Goal: Information Seeking & Learning: Learn about a topic

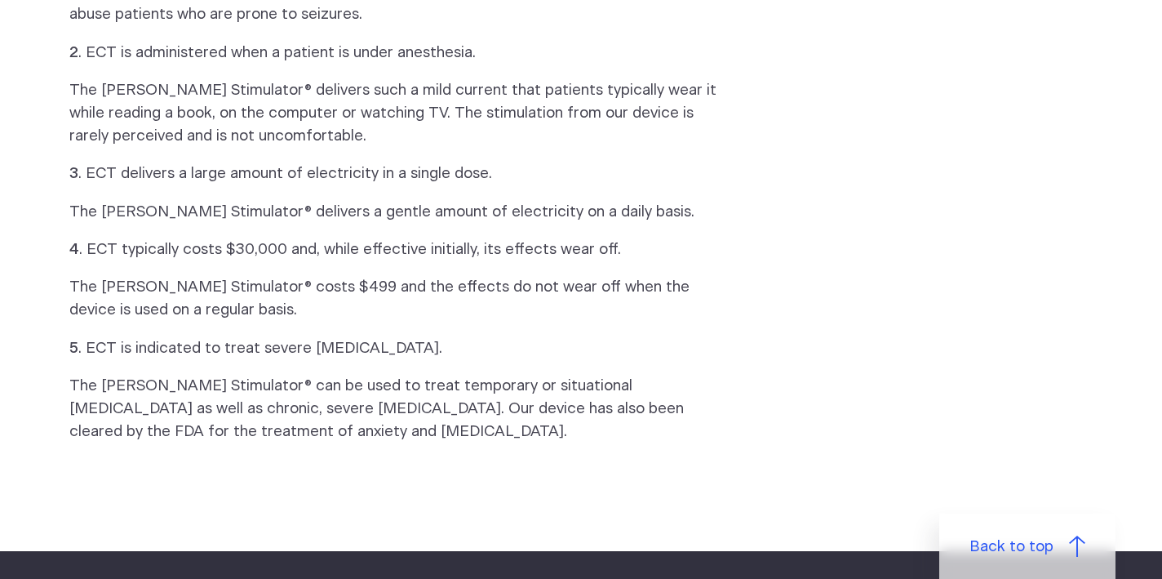
scroll to position [4218, 0]
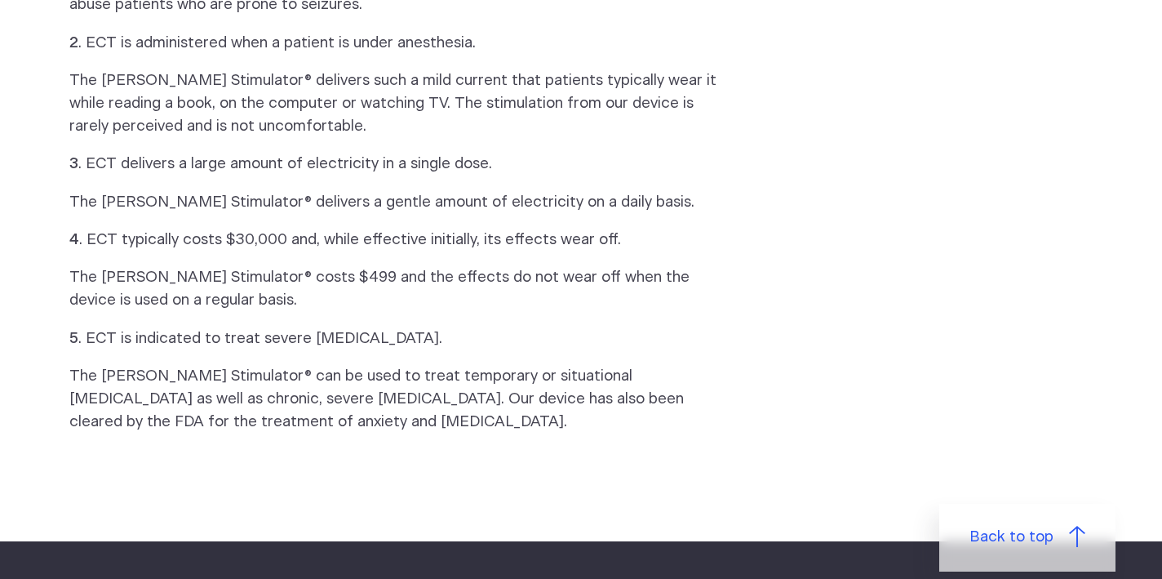
click at [319, 368] on section "How does the Fisher Wallace Stimulator® differ from Transcranial Magnetic Stimu…" at bounding box center [581, 62] width 1162 height 957
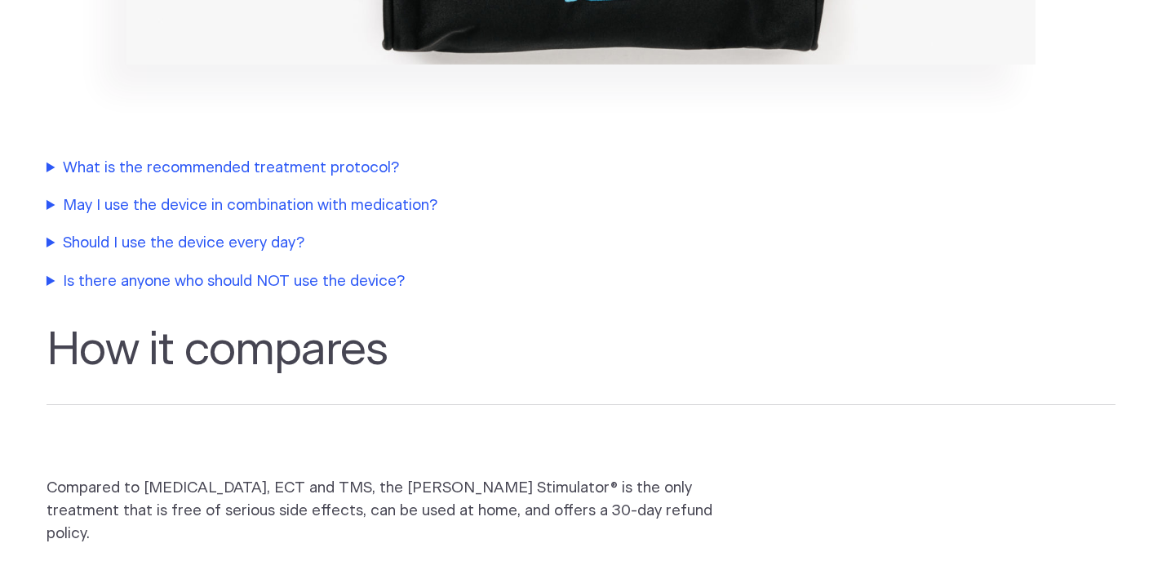
scroll to position [2731, 0]
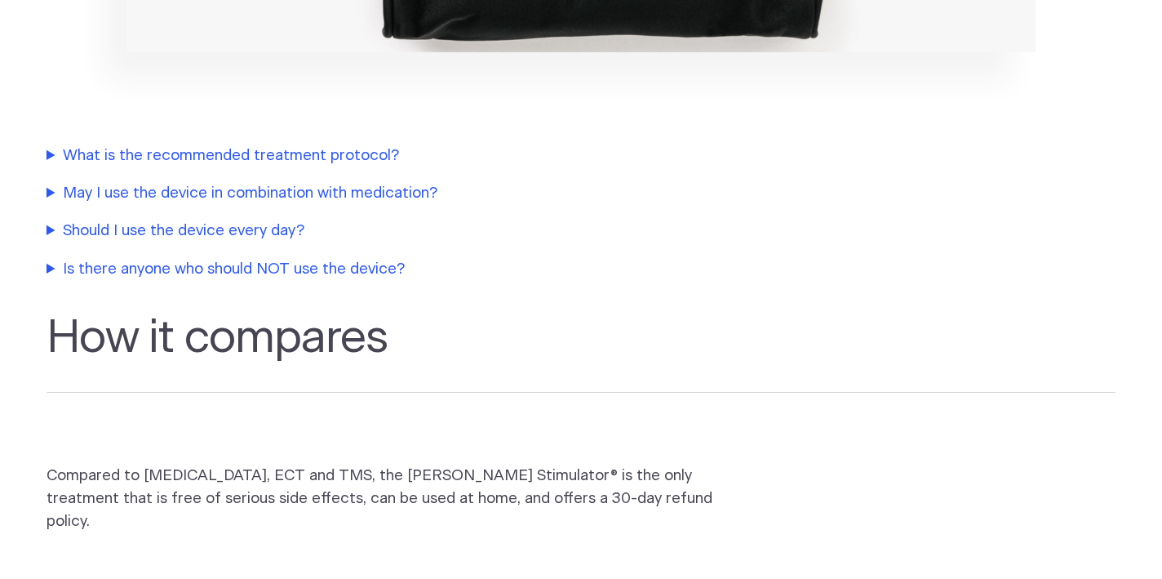
click at [242, 219] on summary "Should I use the device every day?" at bounding box center [389, 230] width 685 height 23
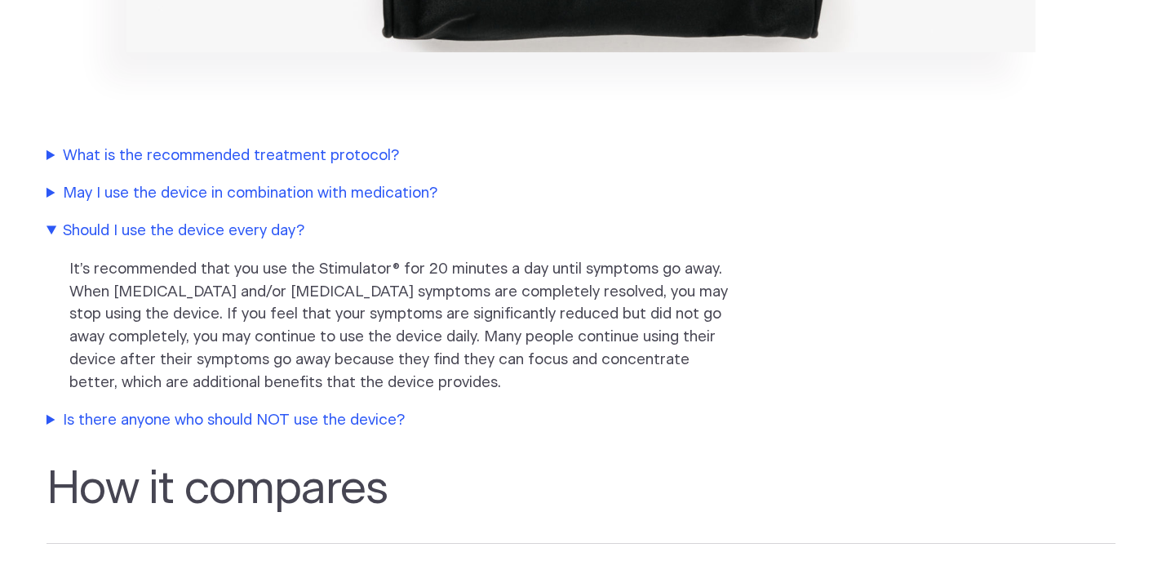
click at [242, 219] on summary "Should I use the device every day?" at bounding box center [389, 230] width 685 height 23
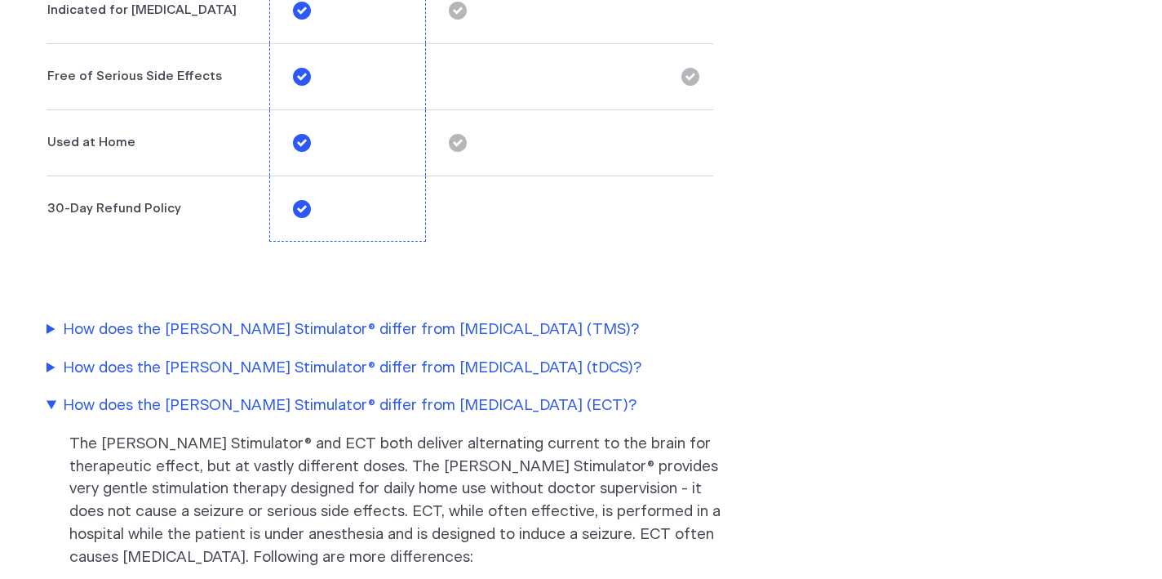
scroll to position [3569, 0]
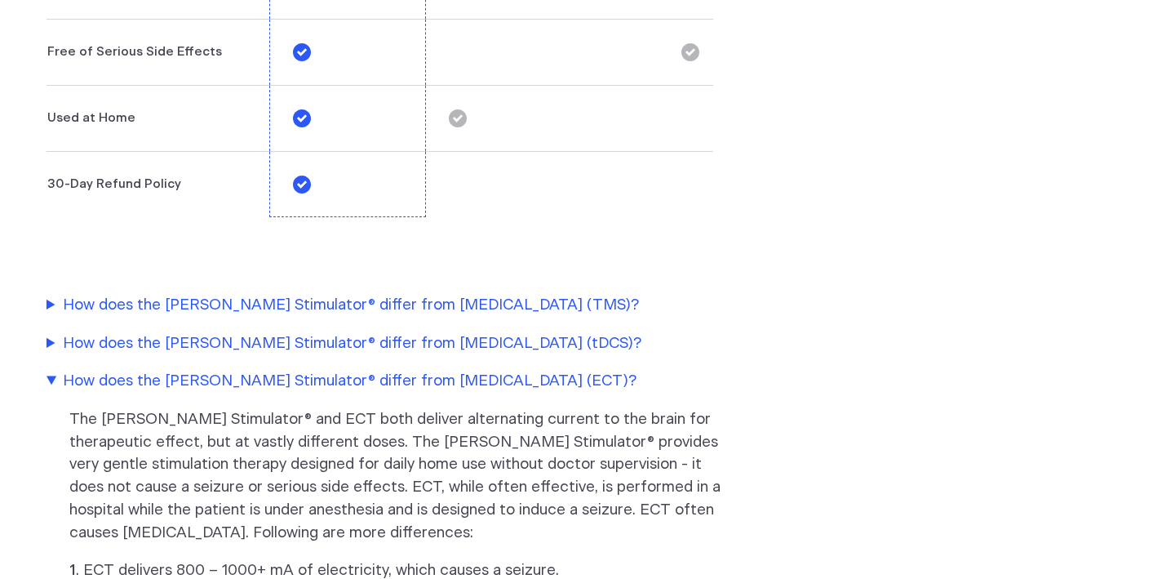
click at [198, 332] on summary "How does the Fisher Wallace Stimulator® differ from Transcranial Direct Current…" at bounding box center [389, 343] width 685 height 23
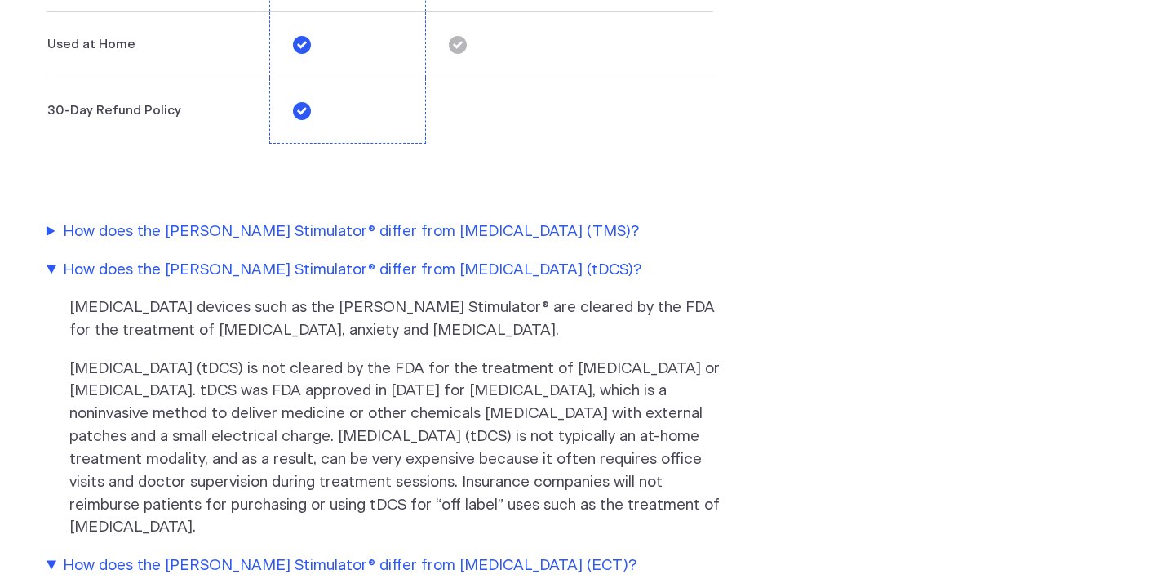
scroll to position [3701, 0]
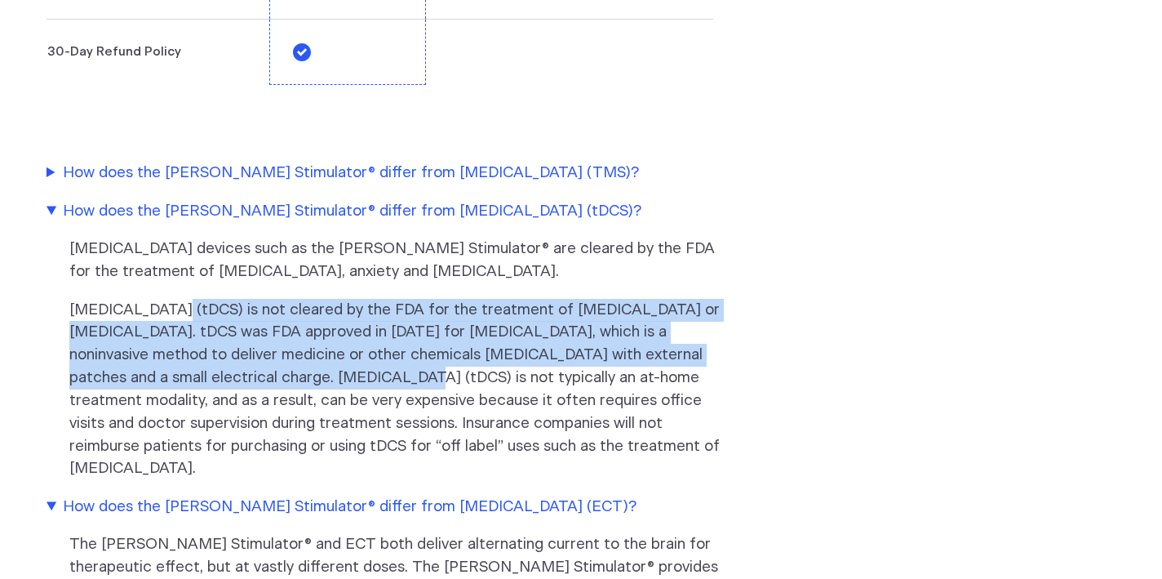
drag, startPoint x: 169, startPoint y: 225, endPoint x: 268, endPoint y: 308, distance: 129.1
click at [268, 307] on p "Transcranial Direct Current Stimulation (tDCS) is not cleared by the FDA for th…" at bounding box center [402, 390] width 666 height 182
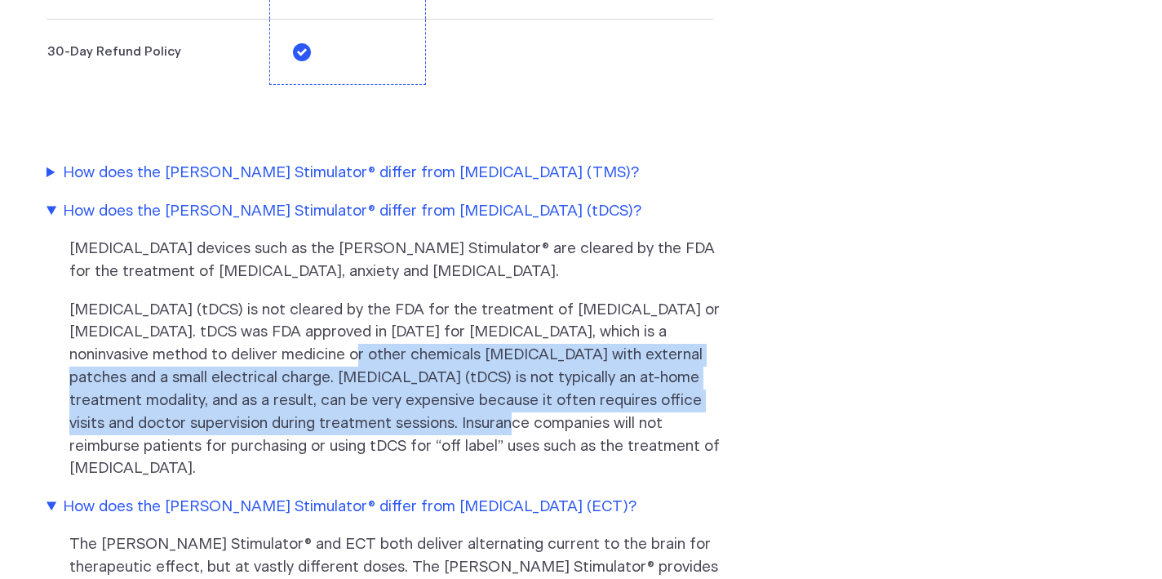
drag, startPoint x: 280, startPoint y: 339, endPoint x: 211, endPoint y: 279, distance: 91.3
click at [211, 299] on p "Transcranial Direct Current Stimulation (tDCS) is not cleared by the FDA for th…" at bounding box center [402, 390] width 666 height 182
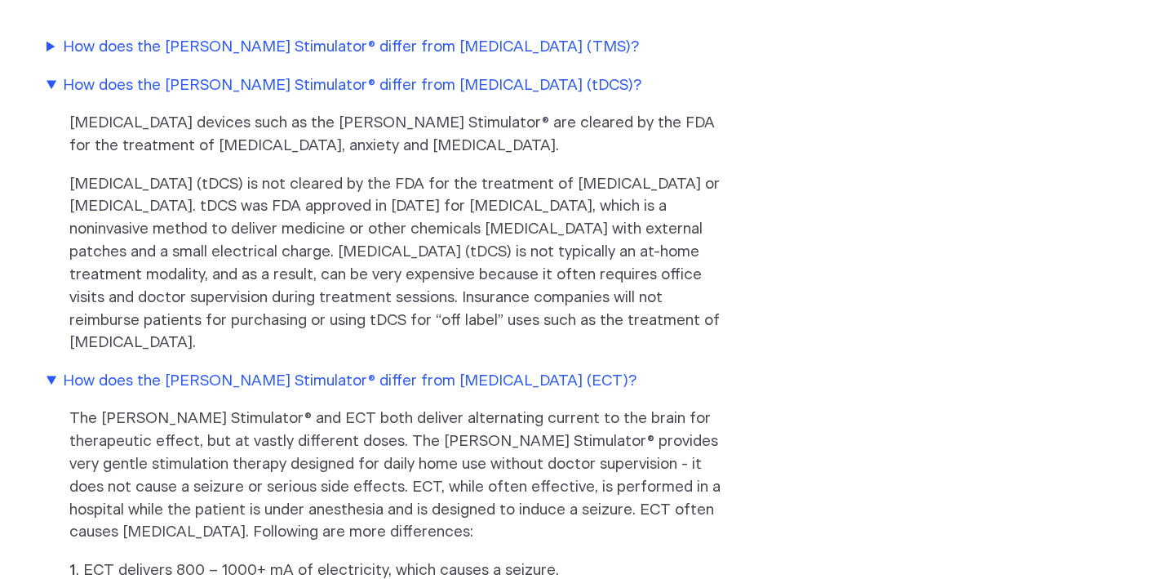
scroll to position [3963, 0]
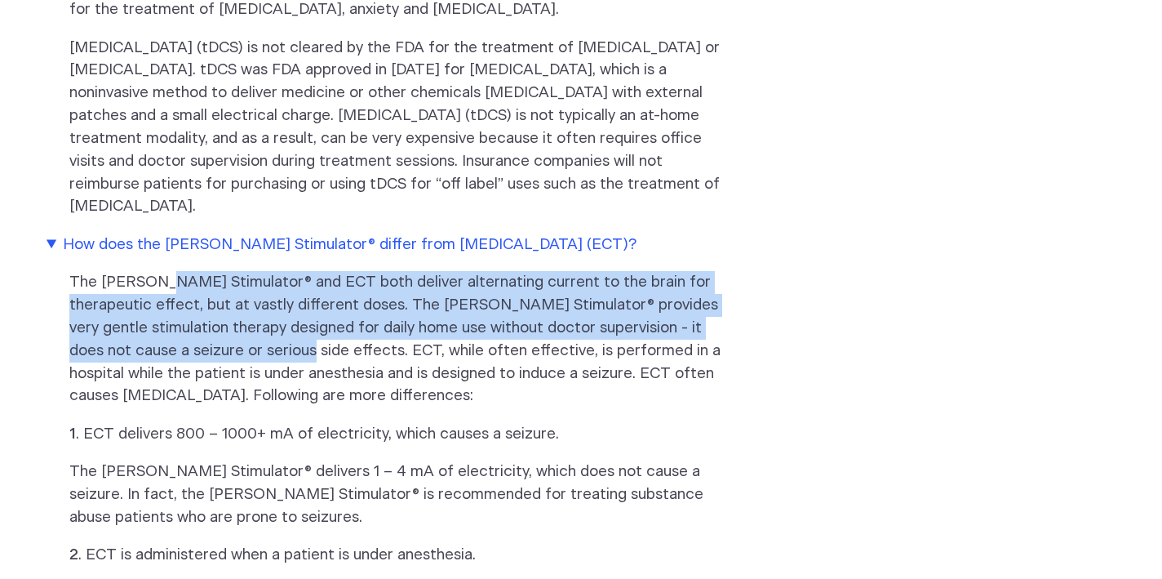
drag, startPoint x: 154, startPoint y: 207, endPoint x: 253, endPoint y: 288, distance: 127.6
click at [250, 284] on p "The Fisher Wallace Stimulator® and ECT both deliver alternating current to the …" at bounding box center [402, 339] width 666 height 136
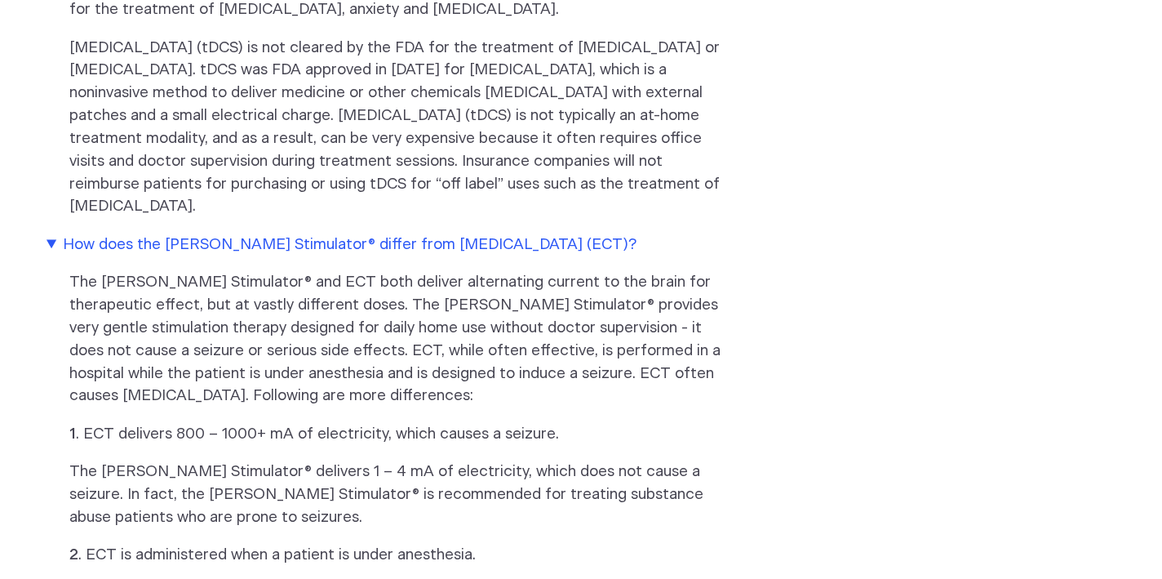
click at [253, 288] on p "The Fisher Wallace Stimulator® and ECT both deliver alternating current to the …" at bounding box center [402, 339] width 666 height 136
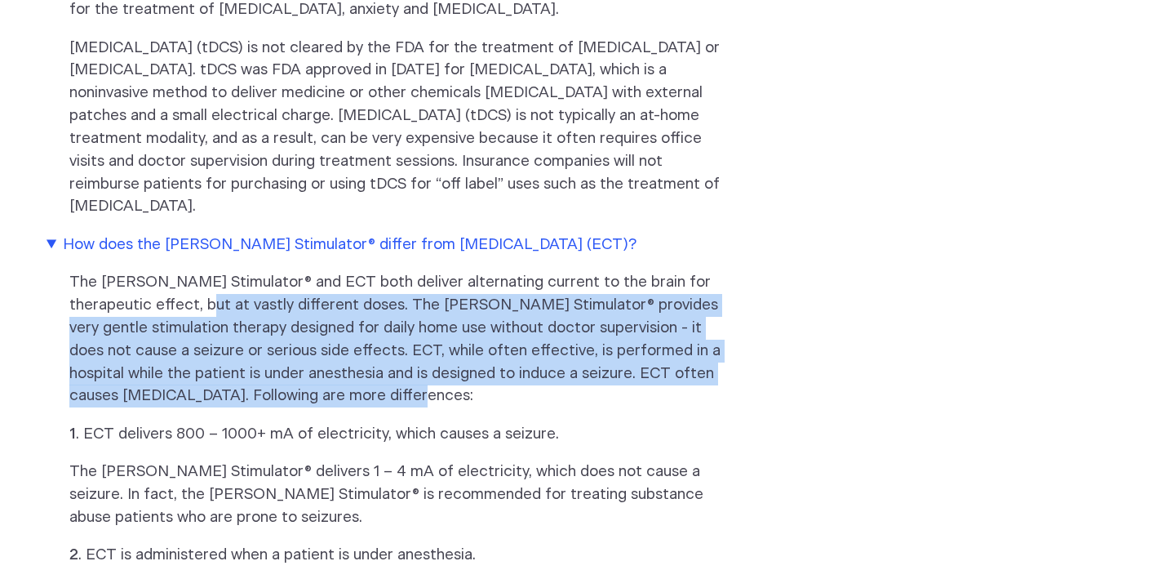
drag, startPoint x: 290, startPoint y: 317, endPoint x: 200, endPoint y: 228, distance: 126.4
click at [201, 271] on p "The Fisher Wallace Stimulator® and ECT both deliver alternating current to the …" at bounding box center [402, 339] width 666 height 136
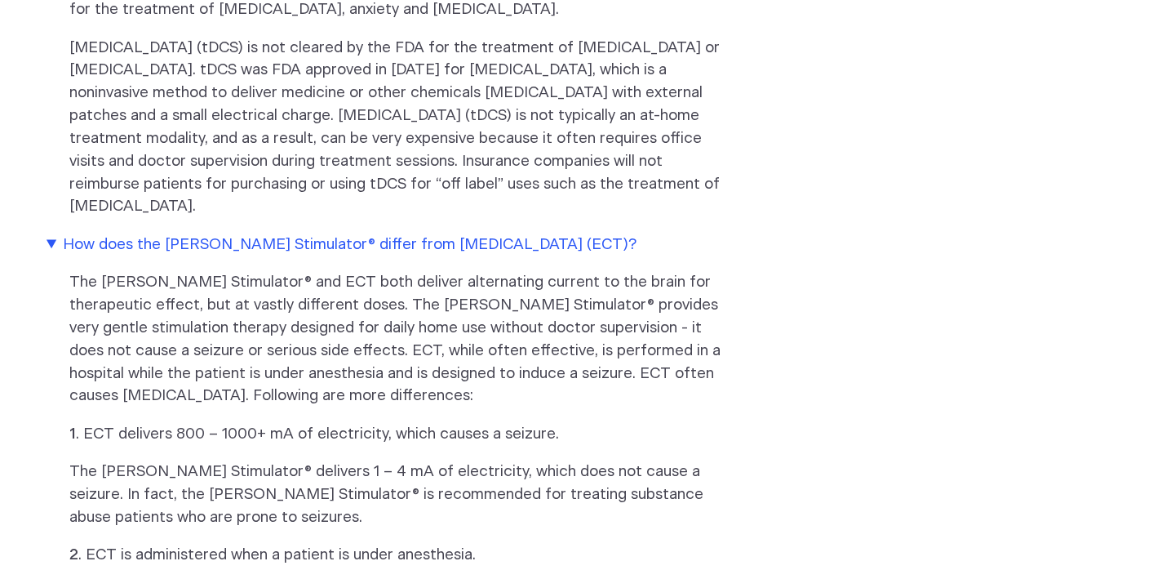
click at [200, 271] on p "The Fisher Wallace Stimulator® and ECT both deliver alternating current to the …" at bounding box center [402, 339] width 666 height 136
drag, startPoint x: 200, startPoint y: 228, endPoint x: 286, endPoint y: 317, distance: 123.5
click at [282, 308] on p "The Fisher Wallace Stimulator® and ECT both deliver alternating current to the …" at bounding box center [402, 339] width 666 height 136
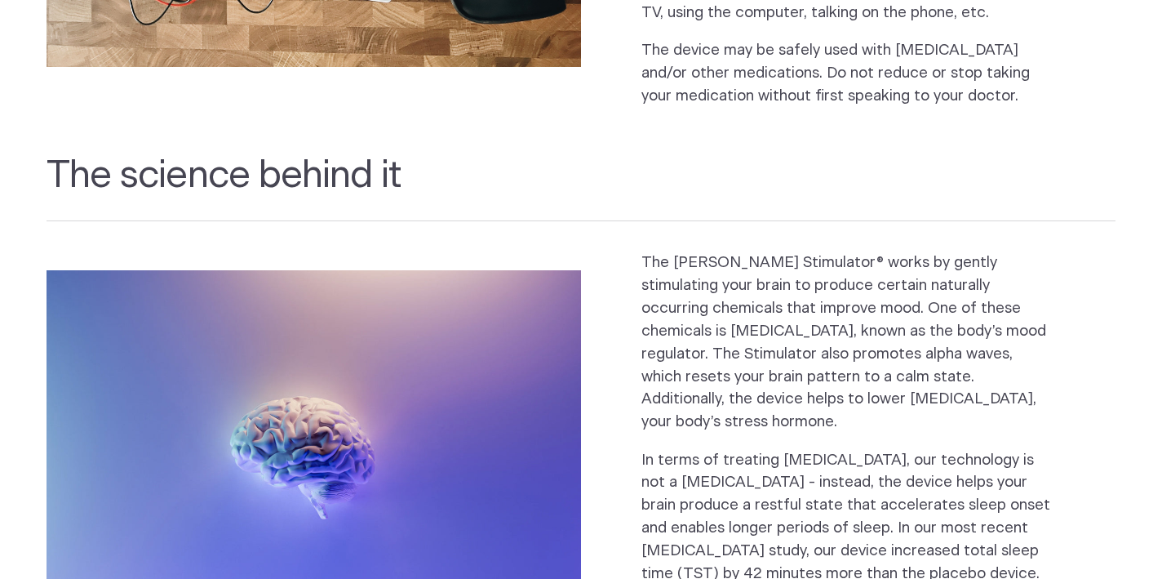
scroll to position [0, 0]
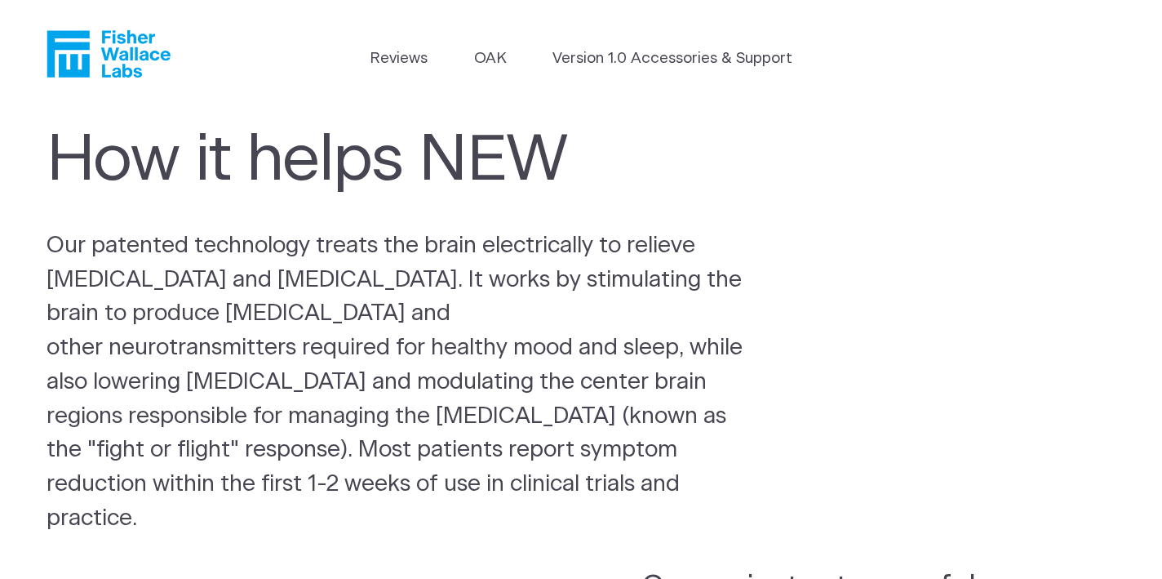
click at [137, 49] on icon "Fisher Wallace" at bounding box center [109, 53] width 124 height 47
click at [666, 51] on link "Version 1.0 Accessories & Support" at bounding box center [672, 58] width 240 height 23
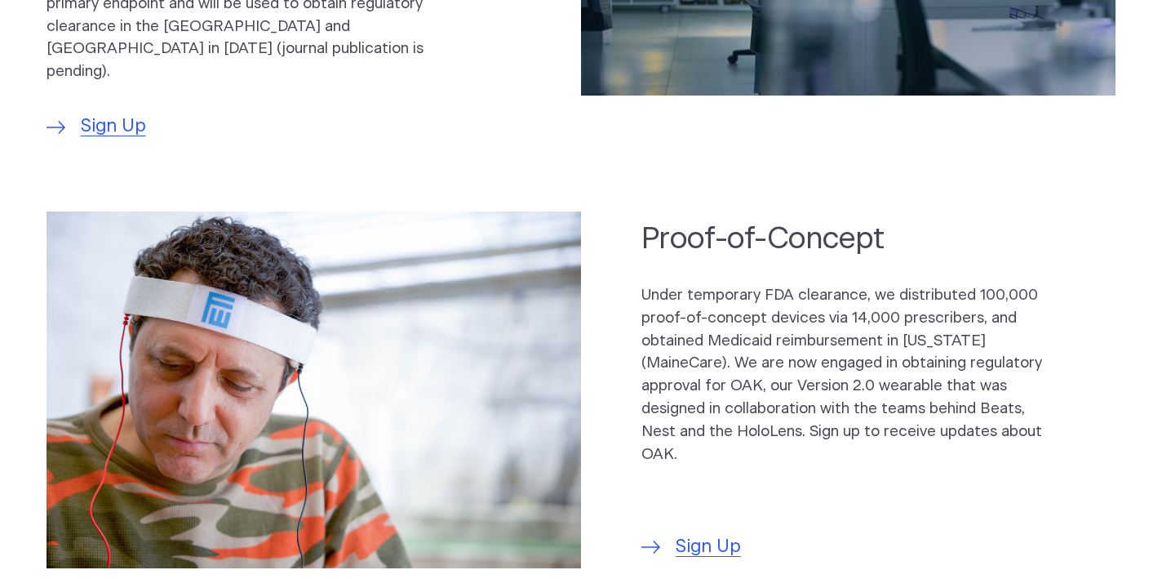
scroll to position [1071, 0]
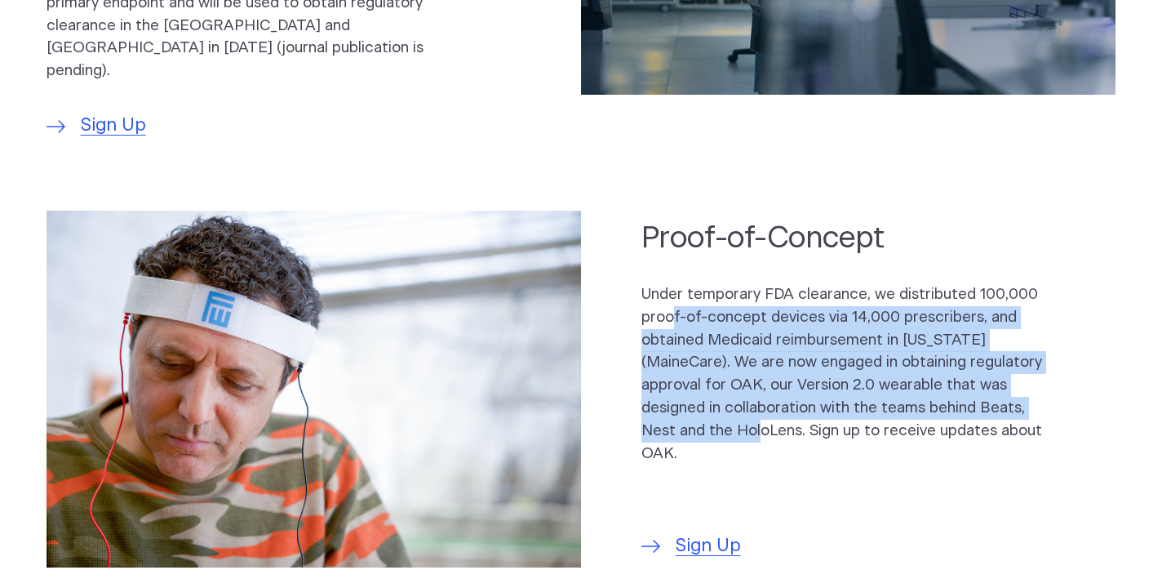
drag, startPoint x: 707, startPoint y: 391, endPoint x: 675, endPoint y: 278, distance: 117.0
click at [675, 283] on p "Under temporary FDA clearance, we distributed 100,000 proof-of-concept devices …" at bounding box center [848, 374] width 414 height 182
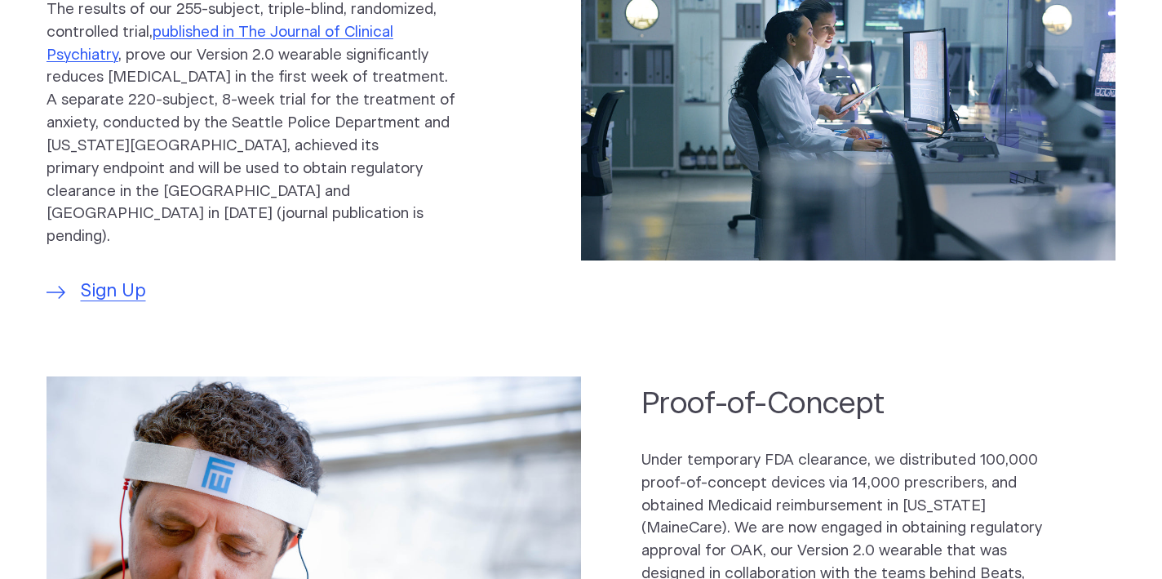
scroll to position [0, 0]
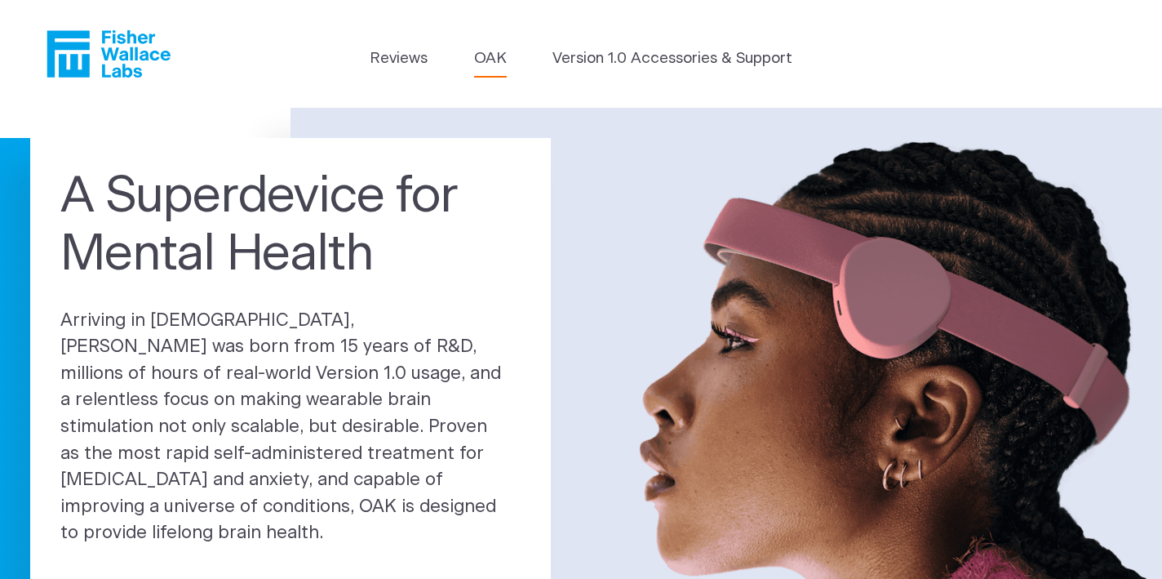
click at [487, 56] on link "OAK" at bounding box center [490, 58] width 33 height 23
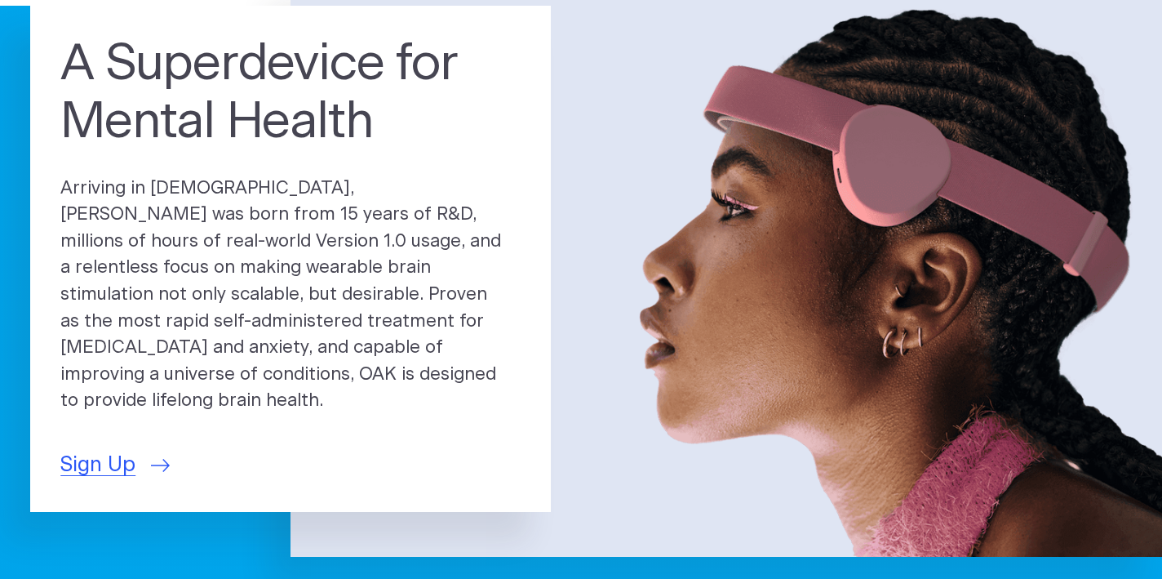
scroll to position [154, 0]
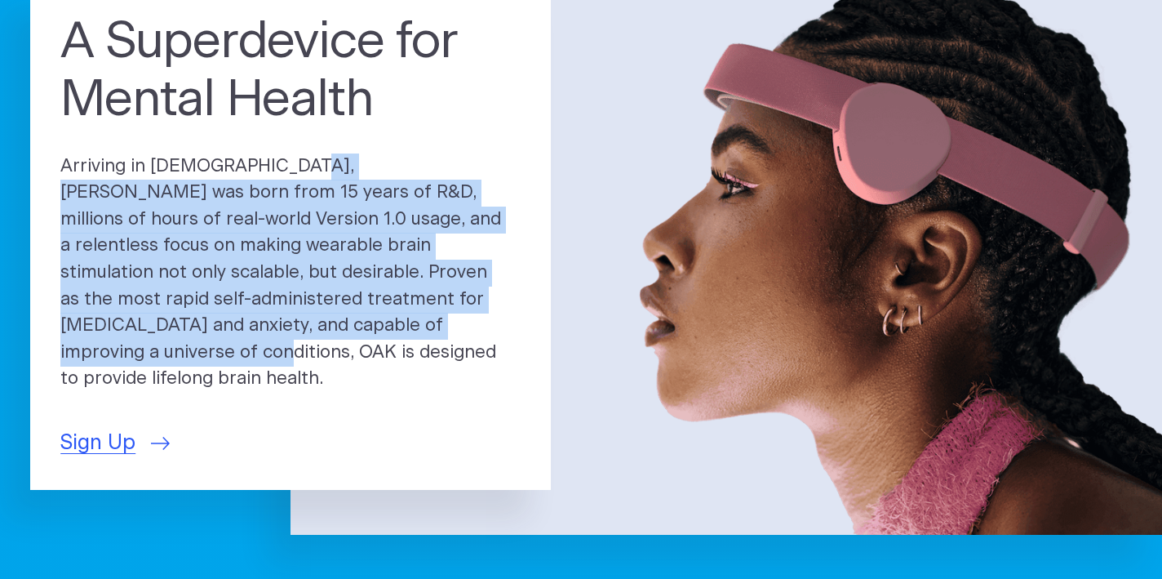
drag, startPoint x: 206, startPoint y: 188, endPoint x: 251, endPoint y: 357, distance: 174.0
click at [250, 357] on p "Arriving in 2025, OAK was born from 15 years of R&D, millions of hours of real-…" at bounding box center [290, 272] width 460 height 239
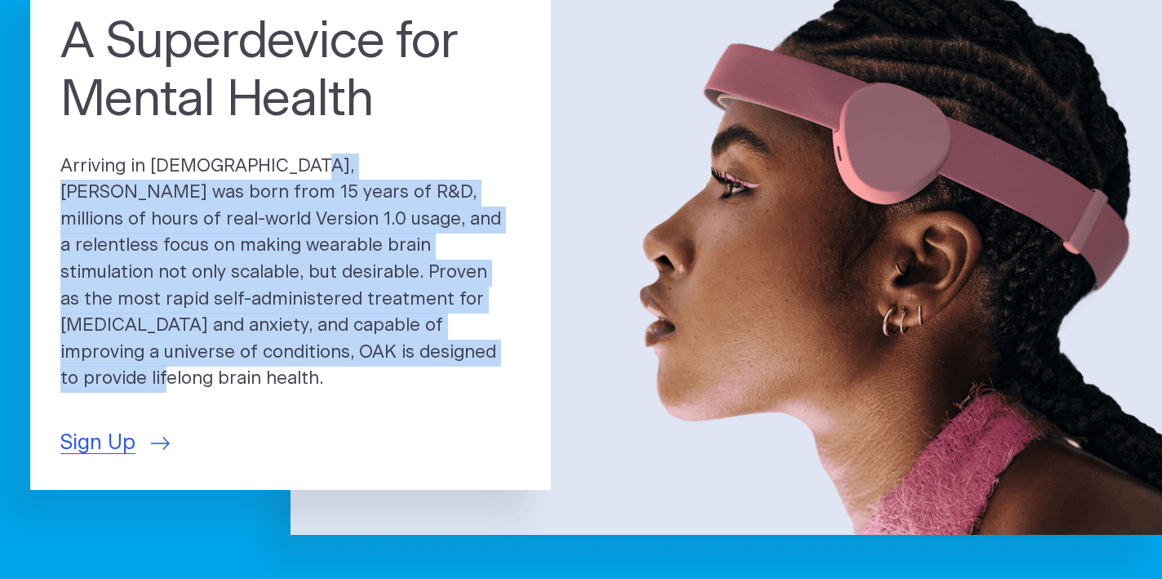
click at [251, 357] on p "Arriving in 2025, OAK was born from 15 years of R&D, millions of hours of real-…" at bounding box center [290, 272] width 460 height 239
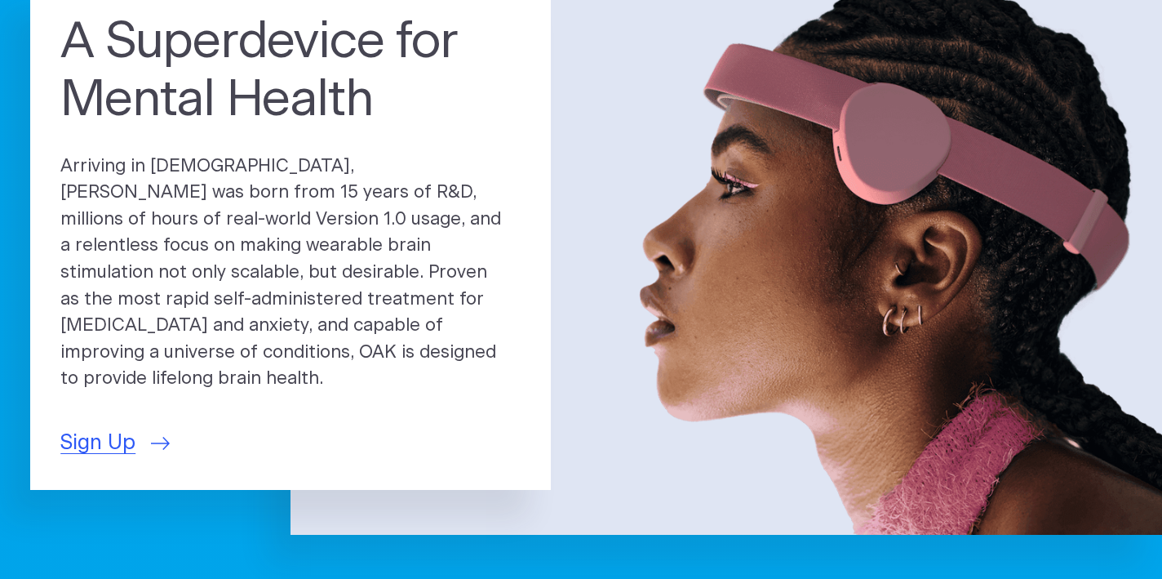
scroll to position [0, 0]
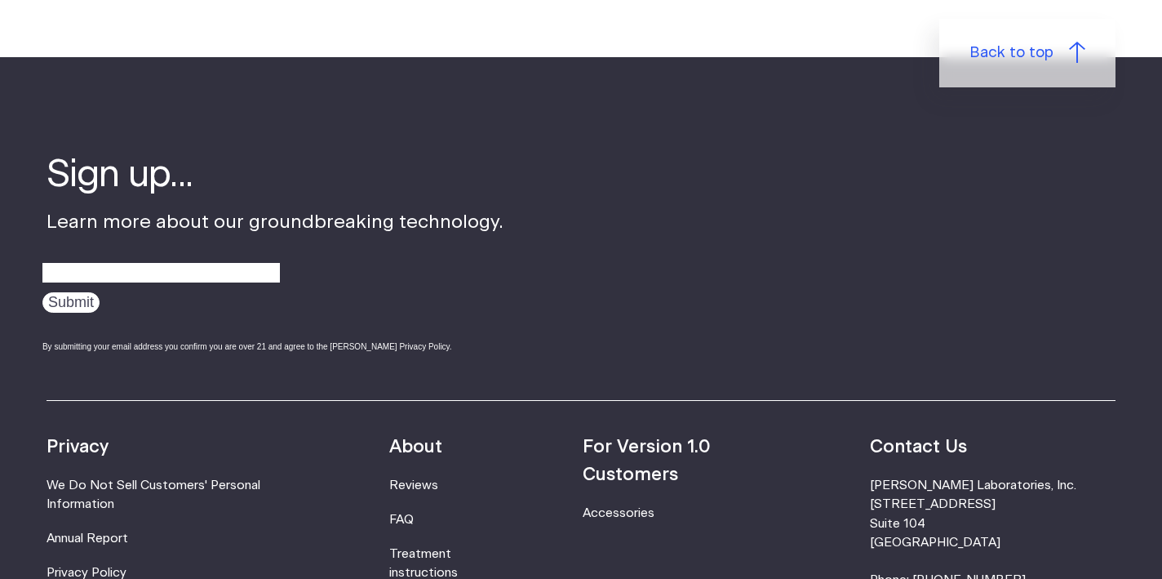
scroll to position [2806, 0]
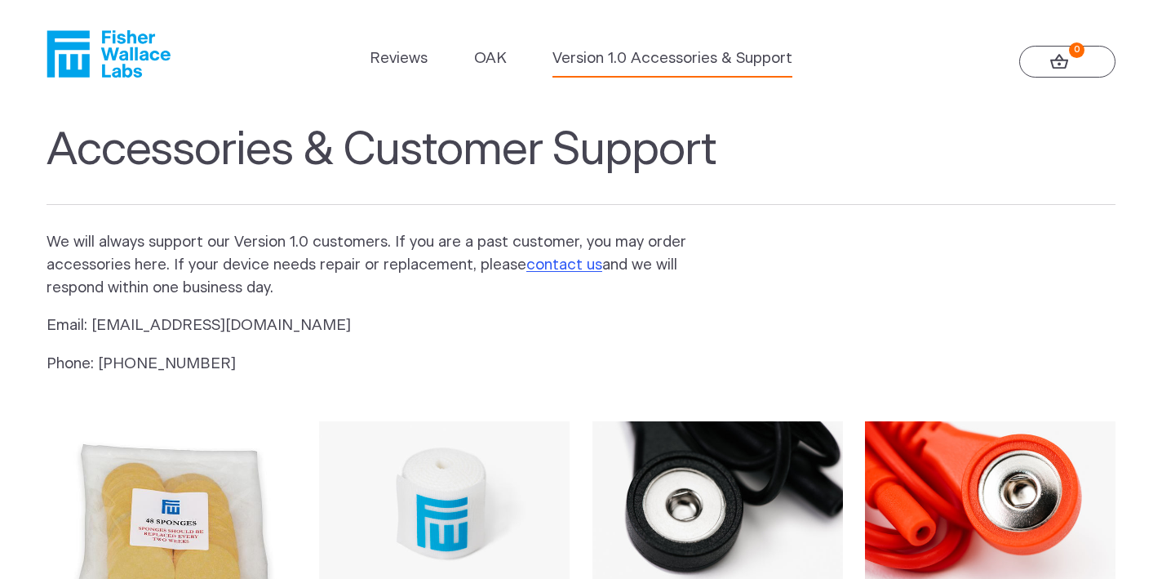
click at [513, 58] on ul "Reviews [GEOGRAPHIC_DATA] Version 1.0 Accessories & Support" at bounding box center [581, 62] width 423 height 30
click at [396, 54] on link "Reviews" at bounding box center [399, 58] width 58 height 23
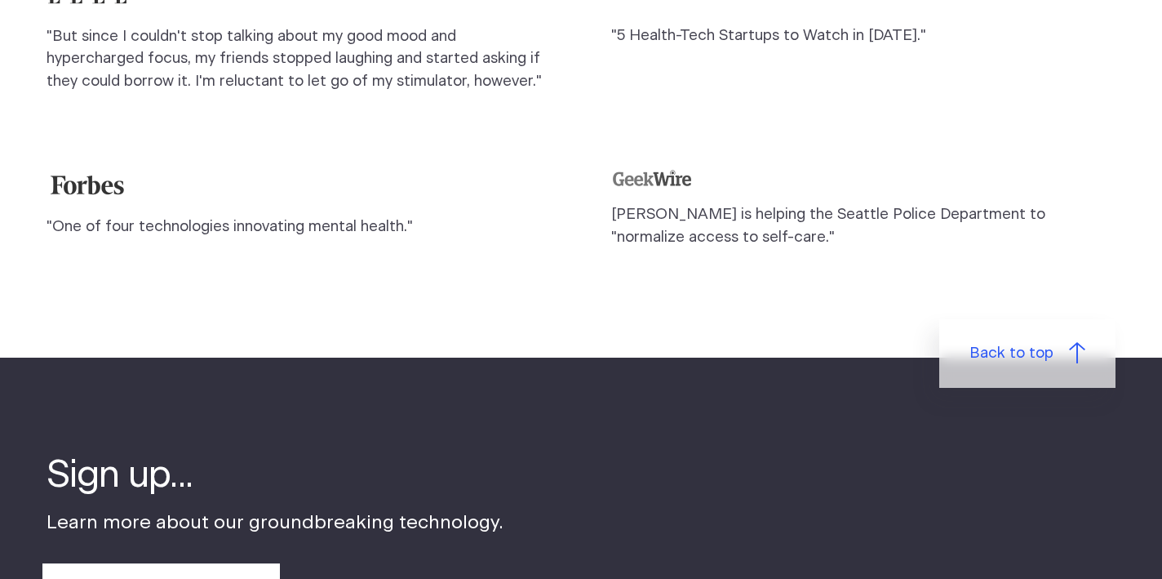
scroll to position [1670, 0]
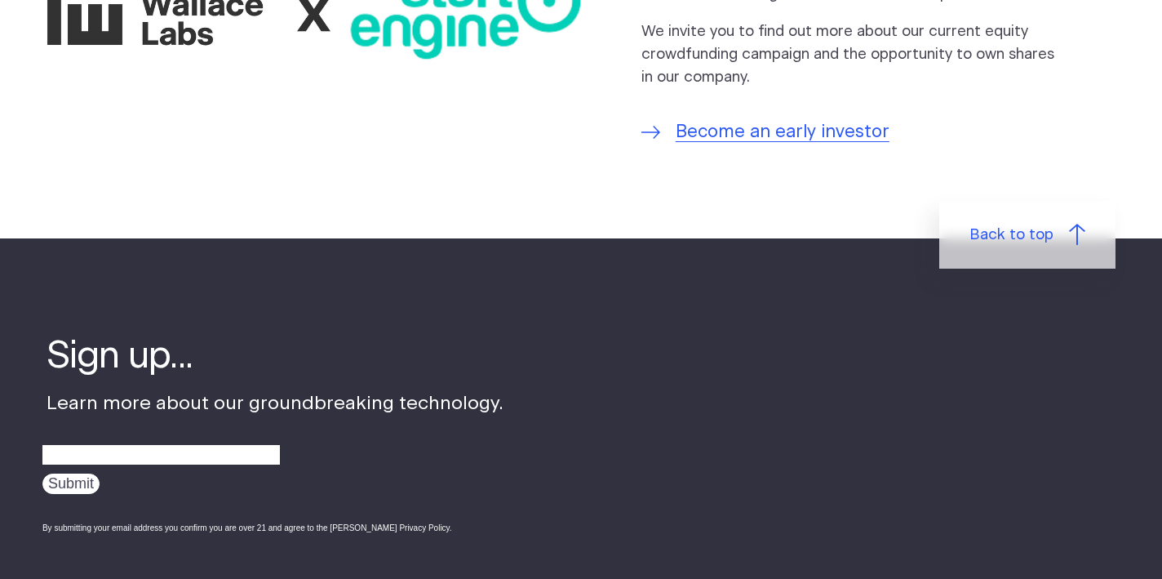
scroll to position [4536, 0]
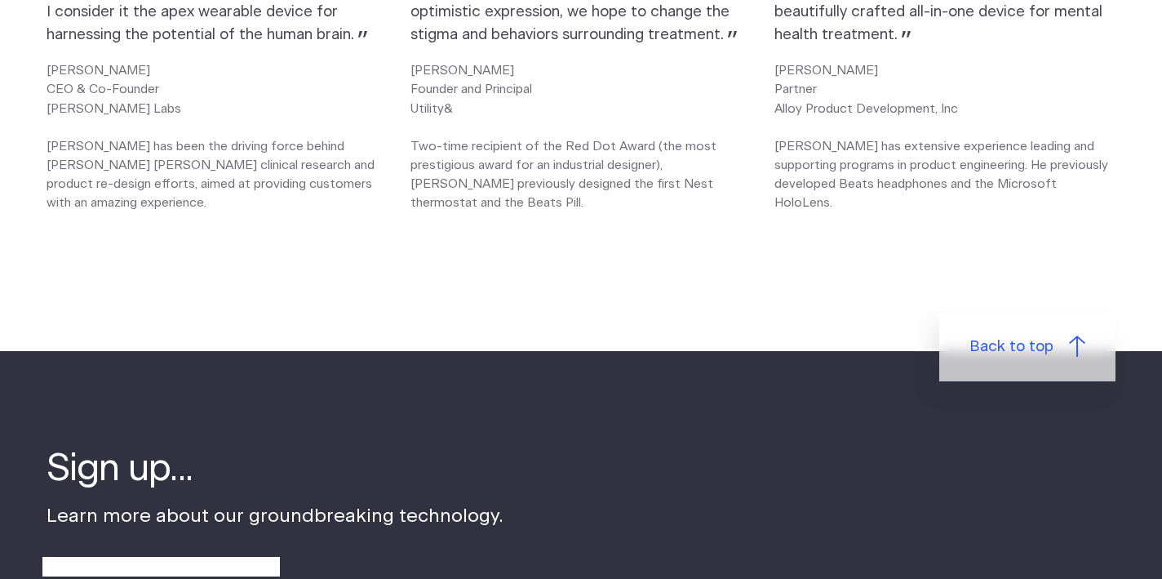
scroll to position [2277, 0]
